Goal: Transaction & Acquisition: Purchase product/service

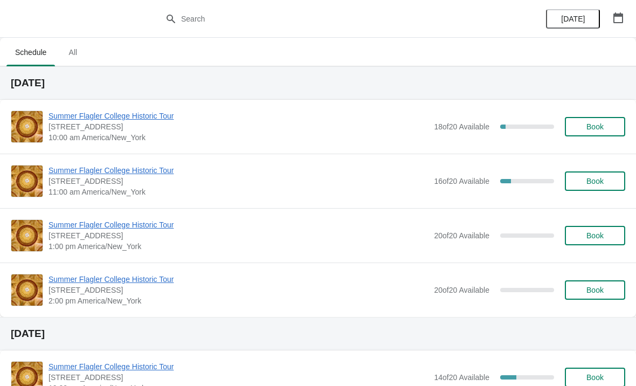
click at [74, 110] on span "Summer Flagler College Historic Tour" at bounding box center [239, 115] width 380 height 11
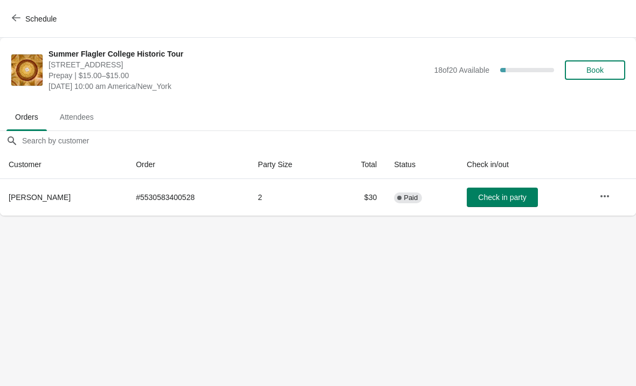
click at [45, 15] on span "Schedule" at bounding box center [40, 19] width 31 height 9
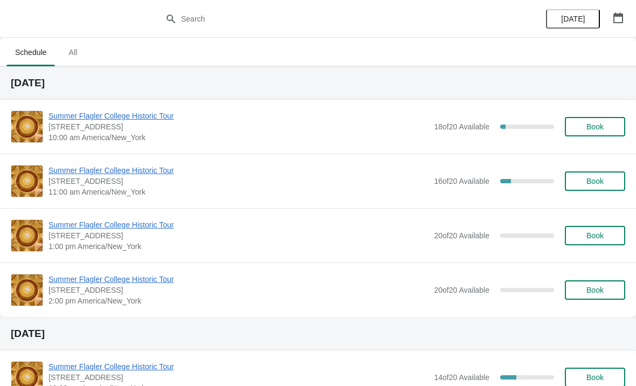
click at [600, 135] on button "Book" at bounding box center [595, 126] width 60 height 19
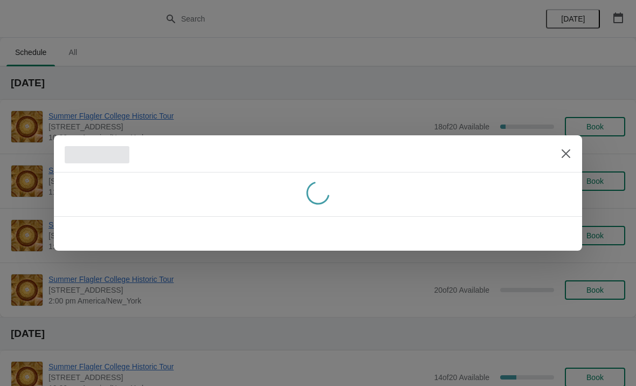
click at [590, 128] on div at bounding box center [318, 193] width 636 height 386
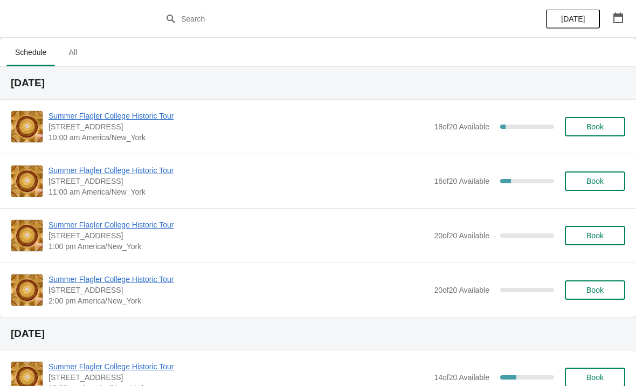
click at [591, 134] on button "Book" at bounding box center [595, 126] width 60 height 19
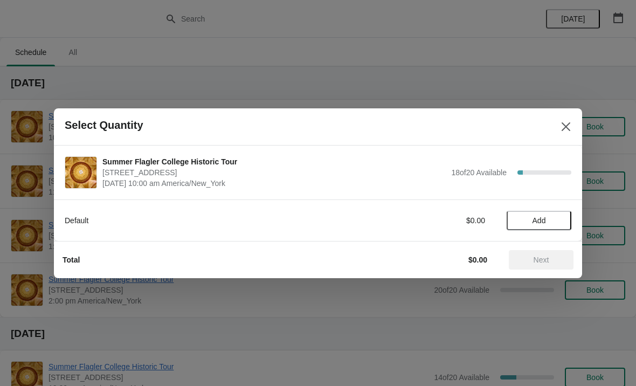
click at [534, 227] on button "Add" at bounding box center [539, 220] width 65 height 19
click at [564, 214] on div "1" at bounding box center [539, 219] width 65 height 11
click at [559, 225] on icon at bounding box center [557, 219] width 11 height 11
click at [559, 217] on icon at bounding box center [557, 219] width 11 height 11
click at [546, 258] on span "Next" at bounding box center [542, 259] width 16 height 9
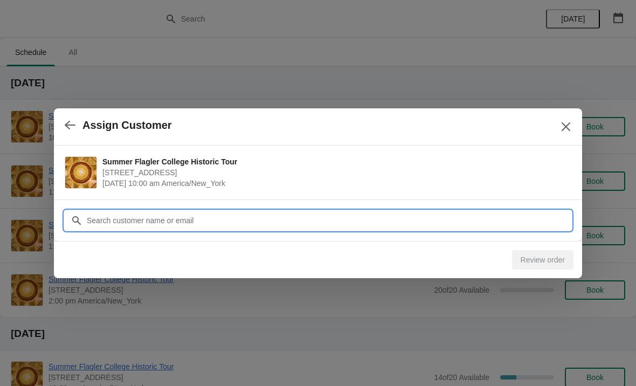
click at [116, 211] on input "Customer" at bounding box center [328, 220] width 485 height 19
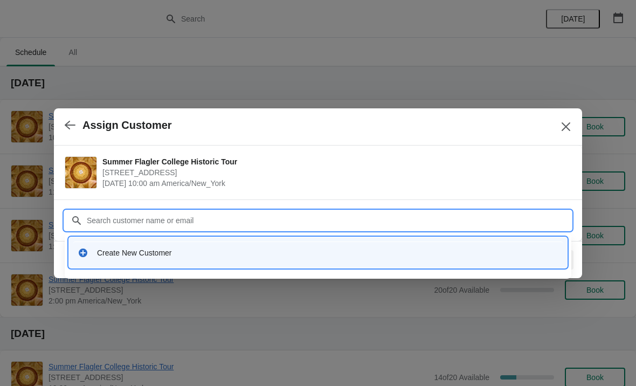
click at [110, 251] on div "Create New Customer" at bounding box center [327, 252] width 461 height 11
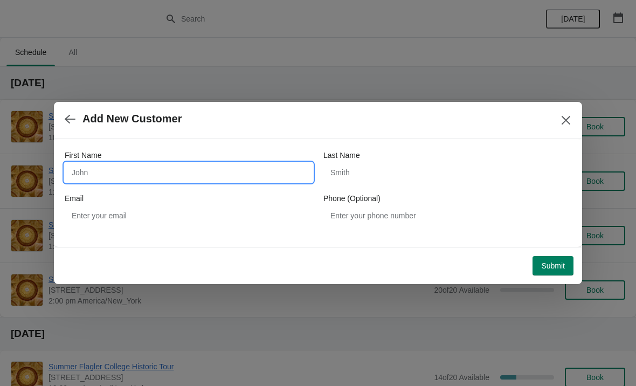
click at [98, 167] on input "First Name" at bounding box center [189, 172] width 248 height 19
type input "Ray"
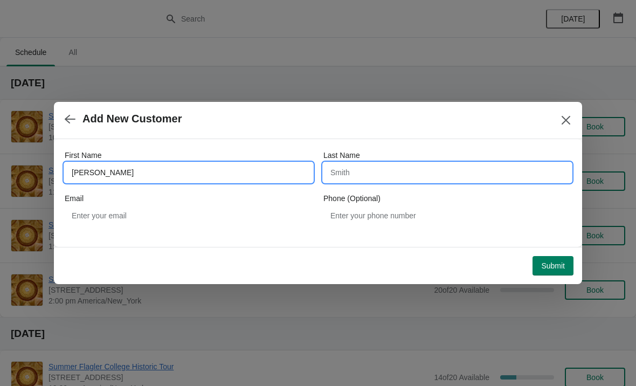
click at [402, 170] on input "Last Name" at bounding box center [447, 172] width 248 height 19
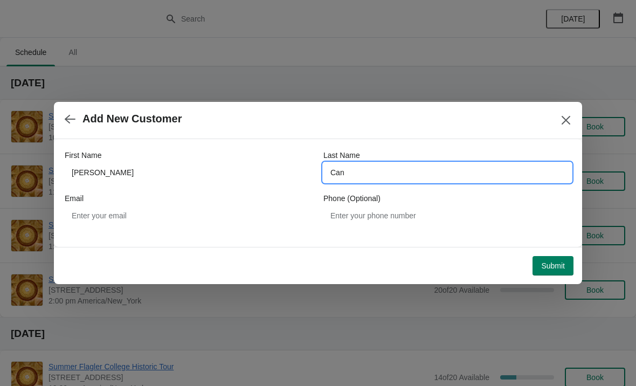
type input "Cant"
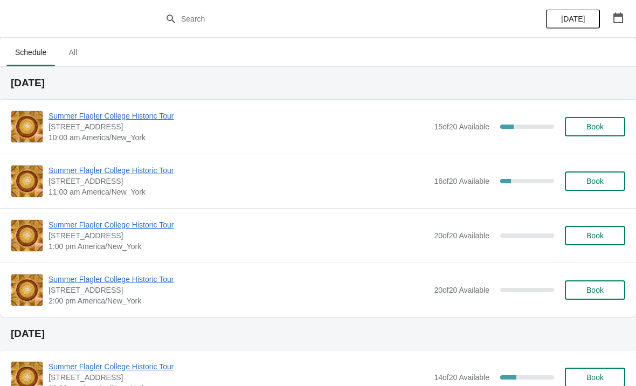
click at [77, 115] on span "Summer Flagler College Historic Tour" at bounding box center [239, 115] width 380 height 11
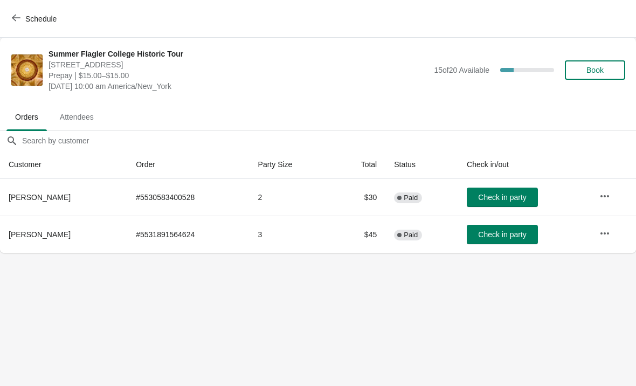
click at [478, 233] on span "Check in party" at bounding box center [502, 234] width 48 height 9
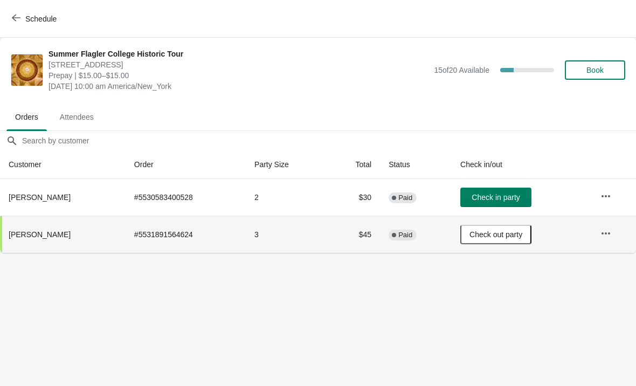
click at [41, 26] on button "Schedule" at bounding box center [35, 18] width 60 height 19
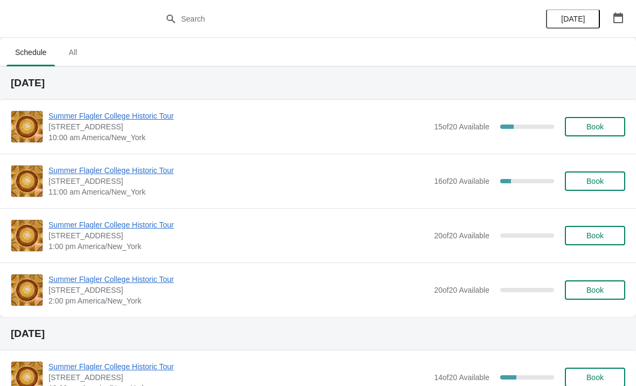
click at [605, 124] on span "Book" at bounding box center [595, 126] width 41 height 9
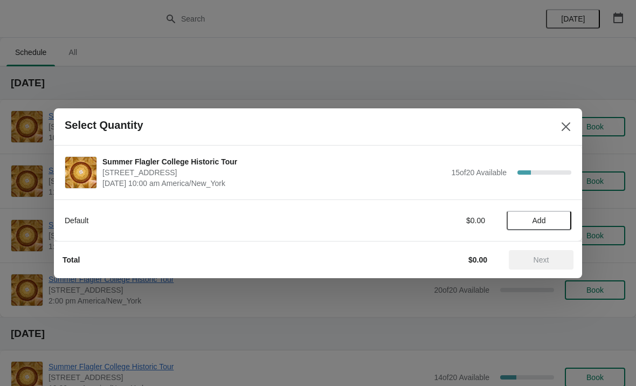
click at [525, 224] on span "Add" at bounding box center [538, 220] width 45 height 9
click at [552, 225] on icon at bounding box center [557, 219] width 11 height 11
click at [542, 250] on button "Next" at bounding box center [541, 259] width 65 height 19
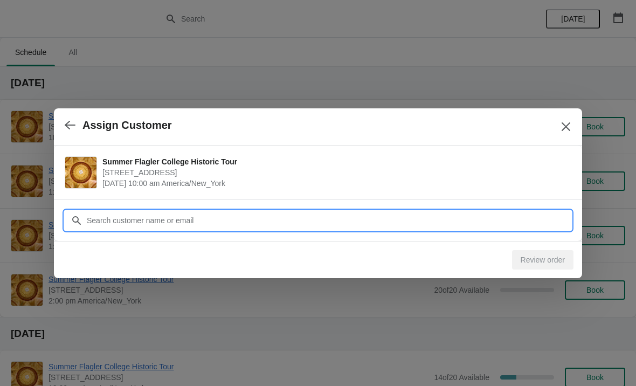
click at [124, 215] on input "Customer" at bounding box center [328, 220] width 485 height 19
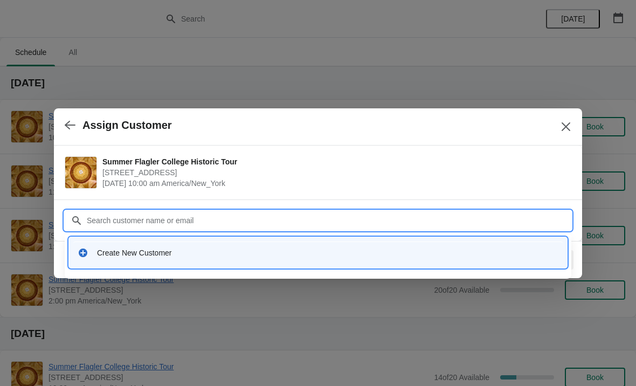
click at [121, 254] on div "Create New Customer" at bounding box center [327, 252] width 461 height 11
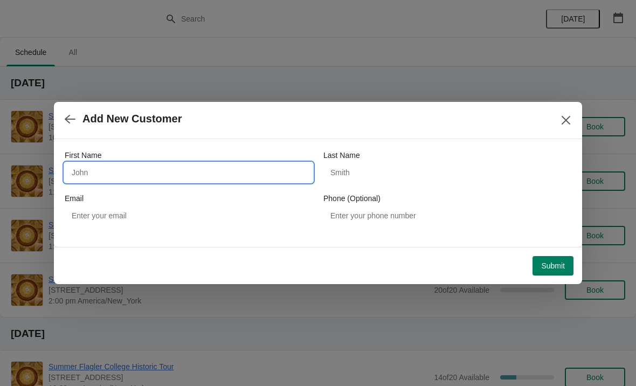
click at [91, 169] on input "First Name" at bounding box center [189, 172] width 248 height 19
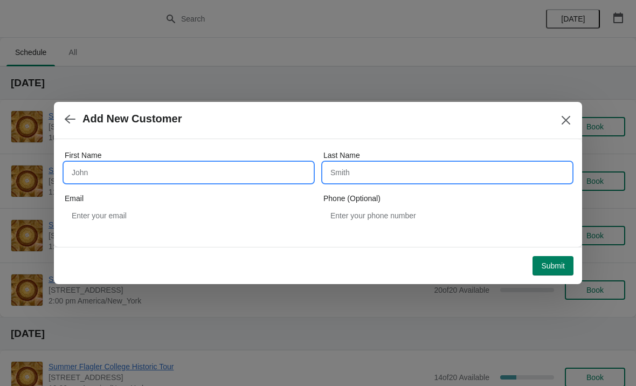
click at [430, 164] on input "Last Name" at bounding box center [447, 172] width 248 height 19
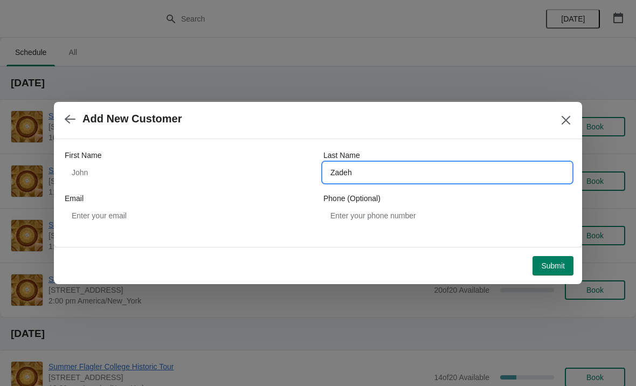
type input "Zadeh"
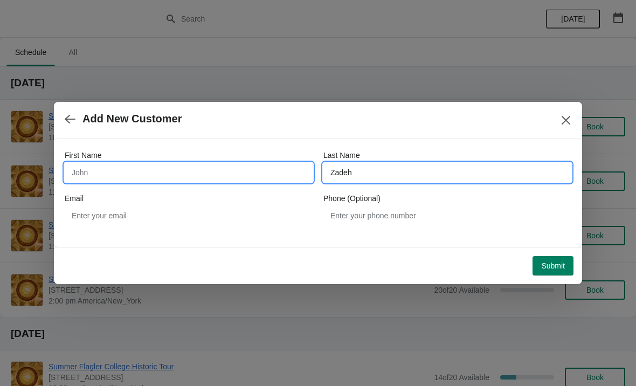
click at [129, 168] on input "First Name" at bounding box center [189, 172] width 248 height 19
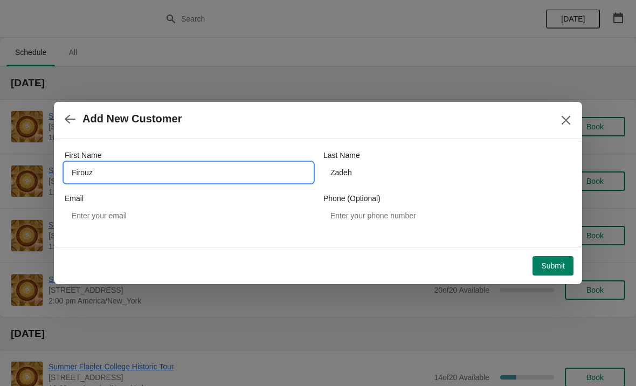
type input "Firouz"
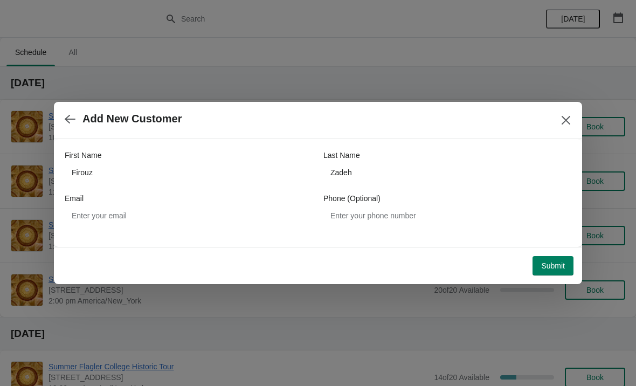
click at [558, 265] on span "Submit" at bounding box center [553, 265] width 24 height 9
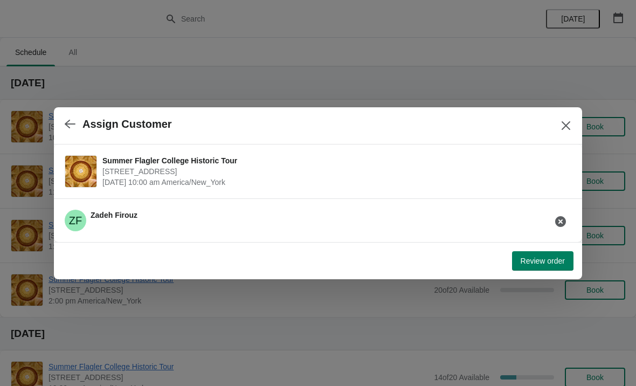
click at [527, 261] on span "Review order" at bounding box center [543, 261] width 44 height 9
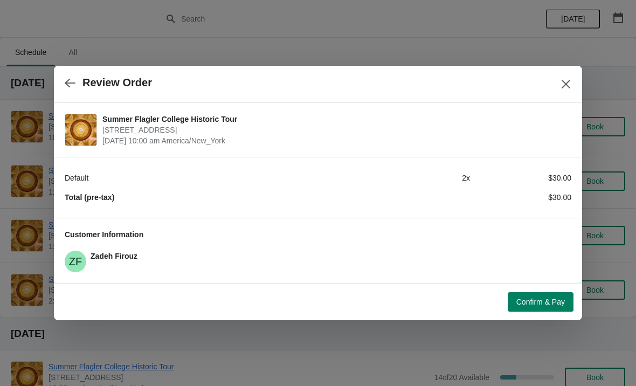
click at [517, 297] on span "Confirm & Pay" at bounding box center [540, 301] width 49 height 9
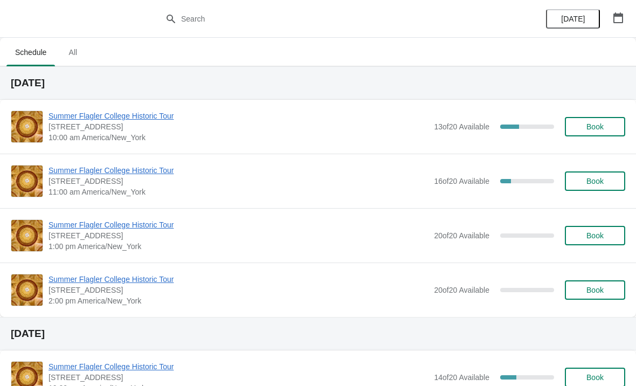
click at [577, 117] on button "Book" at bounding box center [595, 126] width 60 height 19
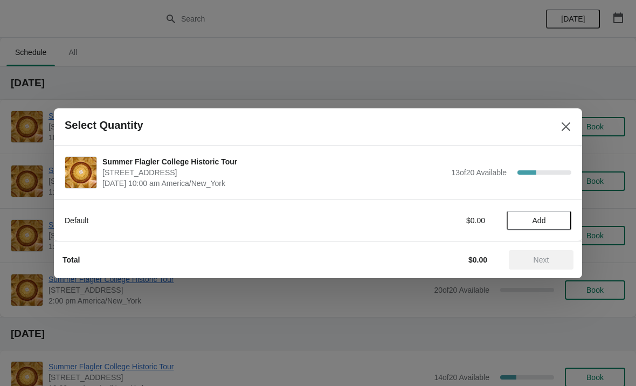
click at [527, 228] on button "Add" at bounding box center [539, 220] width 65 height 19
click at [559, 206] on div "Default $15.00 1" at bounding box center [318, 215] width 507 height 30
click at [555, 221] on icon at bounding box center [557, 219] width 11 height 11
click at [560, 216] on icon at bounding box center [557, 219] width 11 height 11
click at [538, 261] on span "Next" at bounding box center [542, 259] width 16 height 9
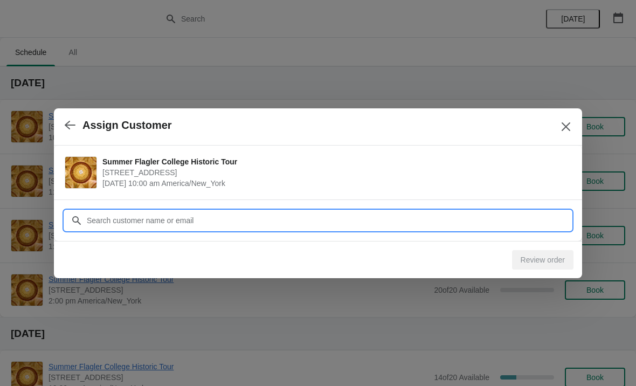
click at [200, 211] on input "Customer" at bounding box center [328, 220] width 485 height 19
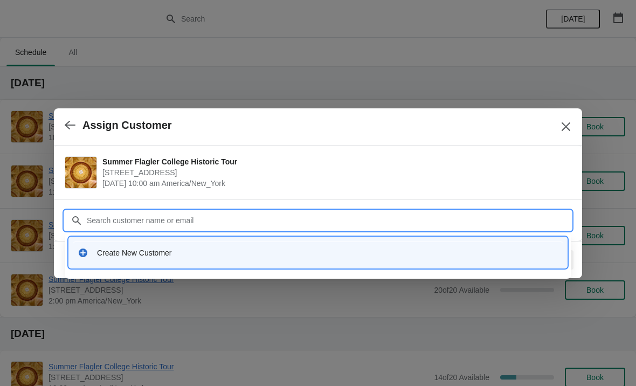
click at [121, 258] on div "Create New Customer" at bounding box center [317, 252] width 489 height 22
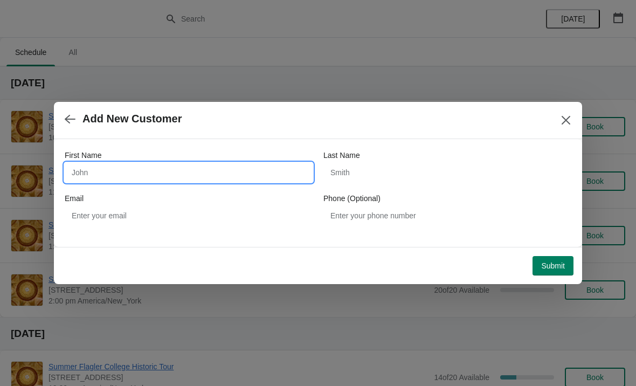
click at [92, 174] on input "First Name" at bounding box center [189, 172] width 248 height 19
type input "Katie"
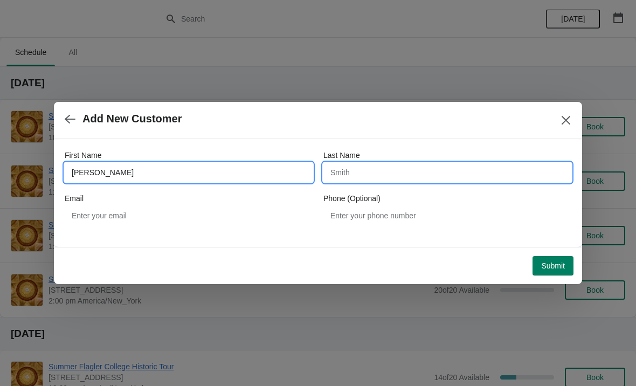
click at [427, 179] on input "Last Name" at bounding box center [447, 172] width 248 height 19
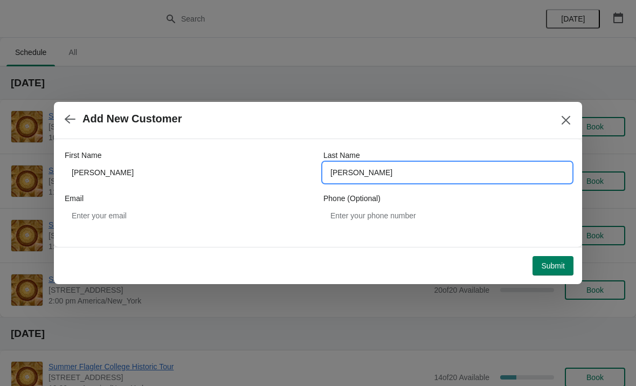
type input "Wilkins"
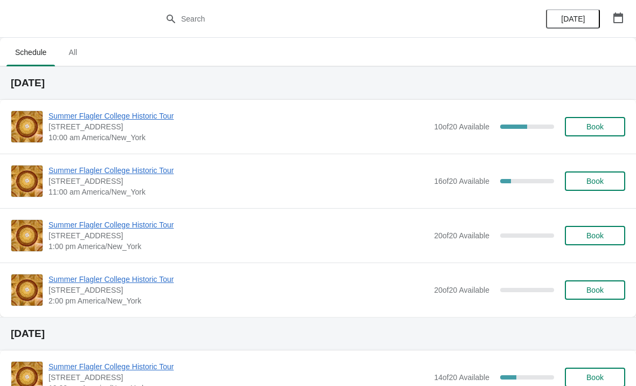
click at [84, 112] on span "Summer Flagler College Historic Tour" at bounding box center [239, 115] width 380 height 11
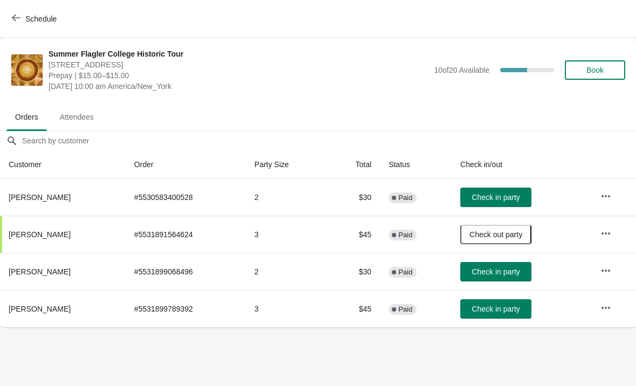
click at [503, 317] on button "Check in party" at bounding box center [495, 308] width 71 height 19
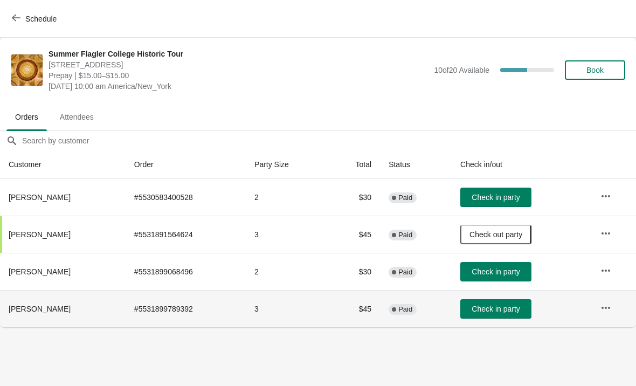
click at [480, 263] on button "Check in party" at bounding box center [495, 271] width 71 height 19
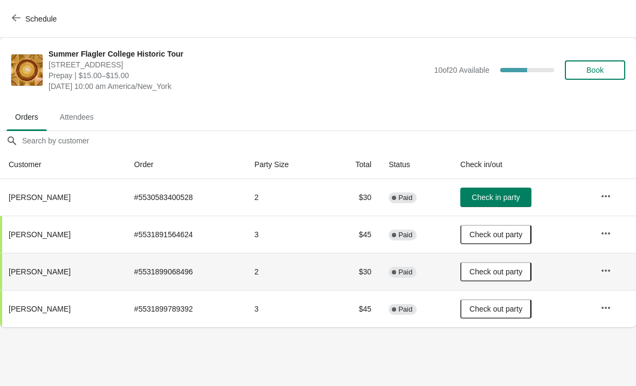
click at [596, 77] on button "Book" at bounding box center [595, 69] width 60 height 19
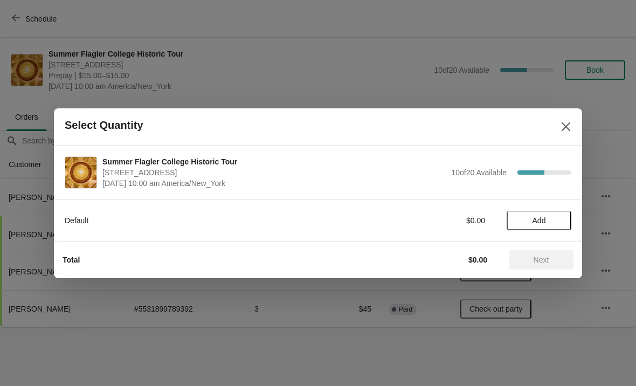
click at [539, 228] on button "Add" at bounding box center [539, 220] width 65 height 19
click at [552, 224] on icon at bounding box center [557, 219] width 11 height 11
click at [536, 268] on button "Next" at bounding box center [541, 259] width 65 height 19
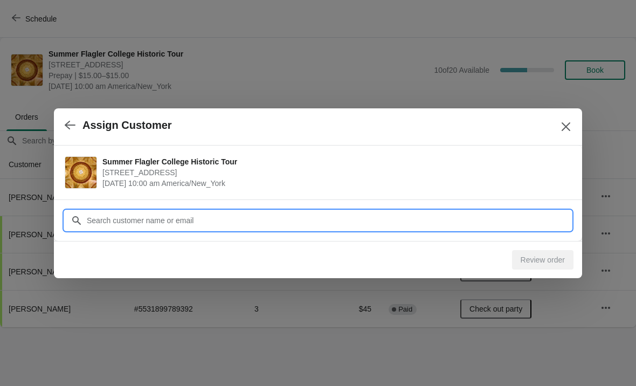
click at [456, 211] on input "Customer" at bounding box center [328, 220] width 485 height 19
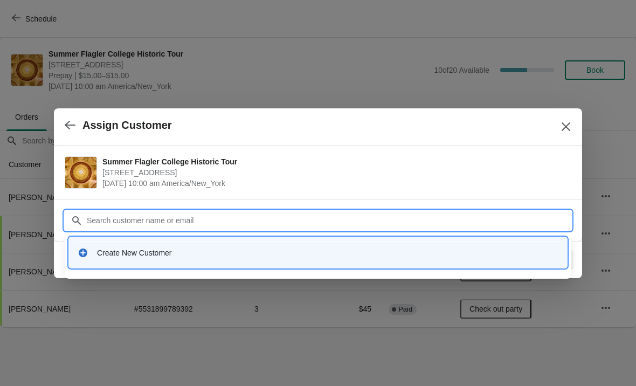
click at [136, 247] on div "Create New Customer" at bounding box center [327, 252] width 461 height 11
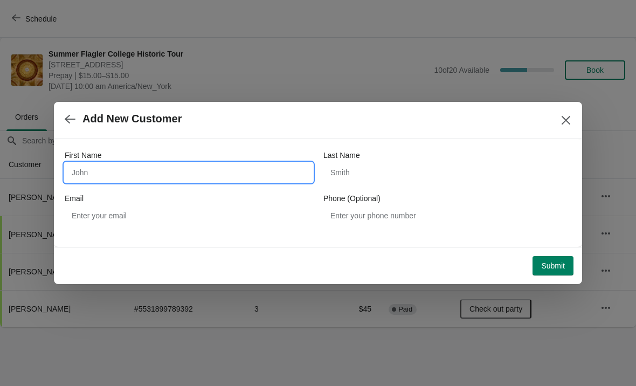
click at [134, 174] on input "First Name" at bounding box center [189, 172] width 248 height 19
type input "Harold"
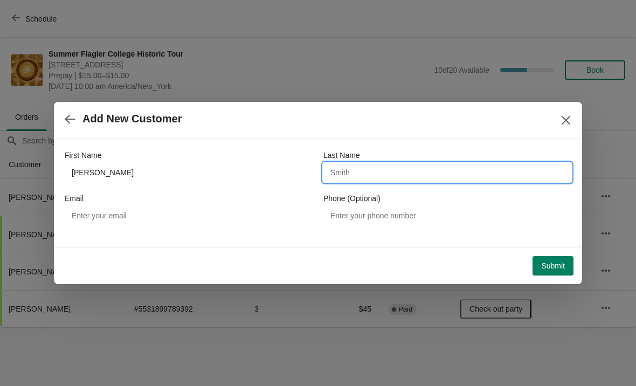
click at [406, 177] on input "Last Name" at bounding box center [447, 172] width 248 height 19
click at [344, 164] on input "Devonte" at bounding box center [447, 172] width 248 height 19
click at [351, 180] on input "Devonte" at bounding box center [447, 172] width 248 height 19
click at [333, 167] on input "Devonte" at bounding box center [447, 172] width 248 height 19
type input "Debonte"
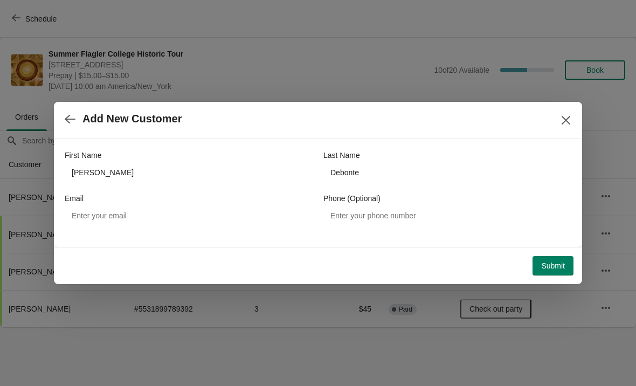
click at [565, 263] on button "Submit" at bounding box center [552, 265] width 41 height 19
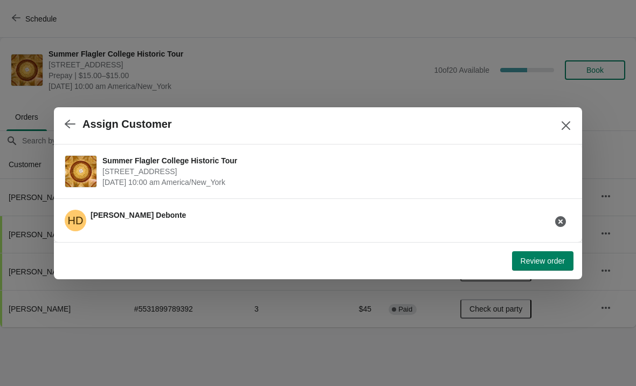
click at [547, 258] on span "Review order" at bounding box center [543, 261] width 44 height 9
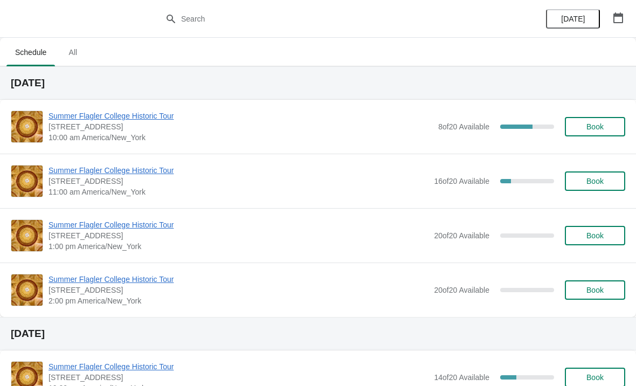
click at [110, 119] on span "Summer Flagler College Historic Tour" at bounding box center [241, 115] width 384 height 11
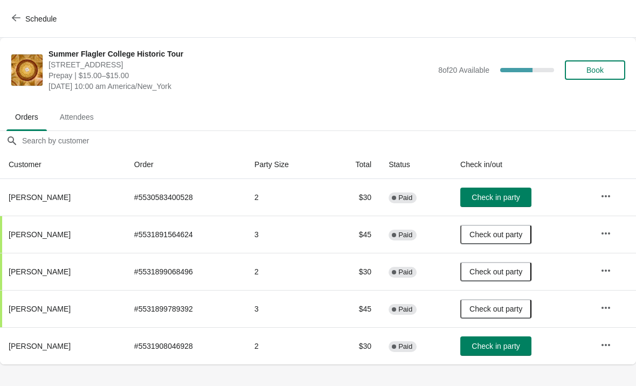
click at [496, 340] on button "Check in party" at bounding box center [495, 345] width 71 height 19
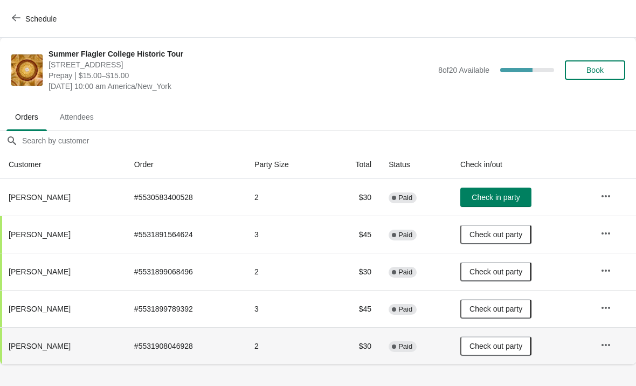
click at [513, 200] on span "Check in party" at bounding box center [496, 197] width 48 height 9
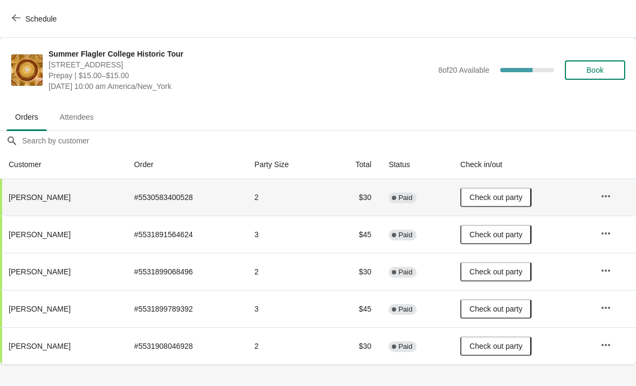
click at [46, 24] on button "Schedule" at bounding box center [35, 18] width 60 height 19
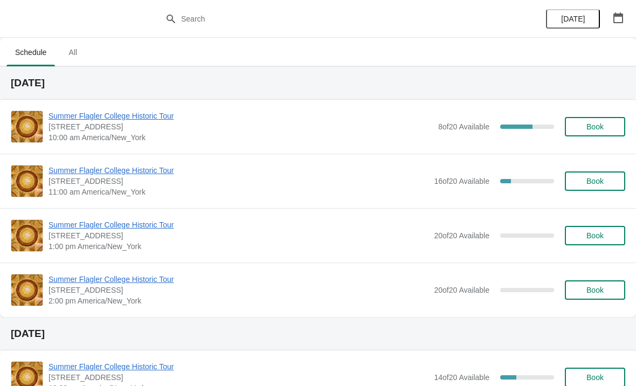
click at [92, 172] on span "Summer Flagler College Historic Tour" at bounding box center [239, 170] width 380 height 11
